Goal: Information Seeking & Learning: Learn about a topic

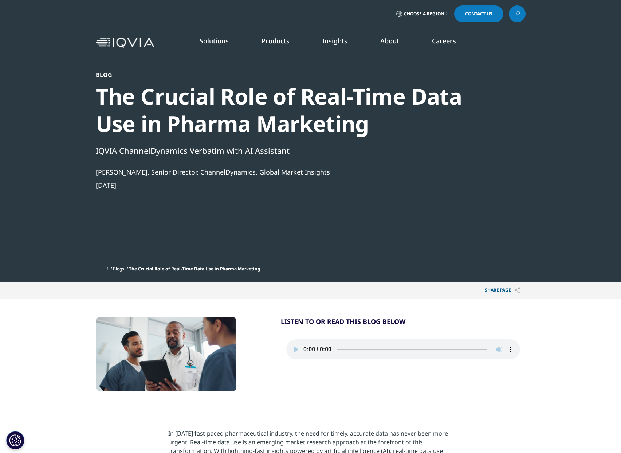
click at [126, 186] on div "[DATE]" at bounding box center [291, 185] width 391 height 9
click at [134, 154] on div "IQVIA ChannelDynamics Verbatim with AI Assistant" at bounding box center [291, 150] width 391 height 12
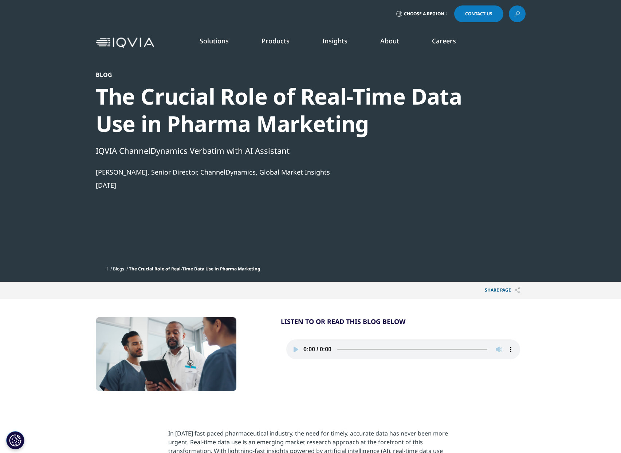
click at [142, 176] on div "[PERSON_NAME], Senior Director, ChannelDynamics, Global Market Insights" at bounding box center [291, 172] width 391 height 9
drag, startPoint x: 98, startPoint y: 172, endPoint x: 347, endPoint y: 171, distance: 248.5
click at [347, 171] on section "Blog The Crucial Role of Real-Time Data Use in Pharma Marketing IQVIA ChannelDy…" at bounding box center [310, 141] width 621 height 282
copy div "[PERSON_NAME], Senior Director, ChannelDynamics, Global Market Insights"
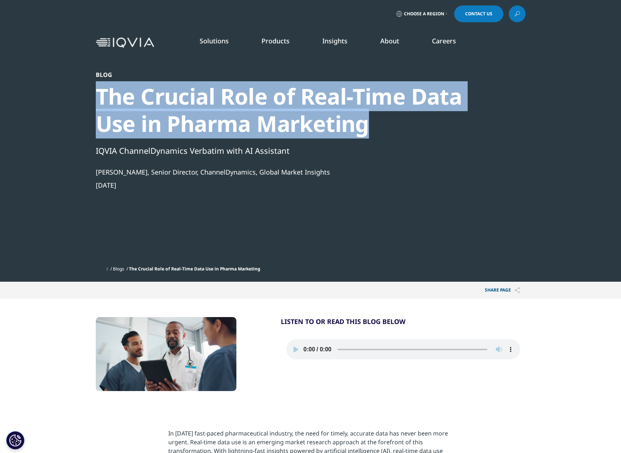
drag, startPoint x: 97, startPoint y: 88, endPoint x: 371, endPoint y: 126, distance: 276.3
click at [371, 126] on div "The Crucial Role of Real-Time Data Use in Pharma Marketing" at bounding box center [291, 110] width 391 height 55
copy div "The Crucial Role of Real-Time Data Use in Pharma Marketing"
